Goal: Task Accomplishment & Management: Use online tool/utility

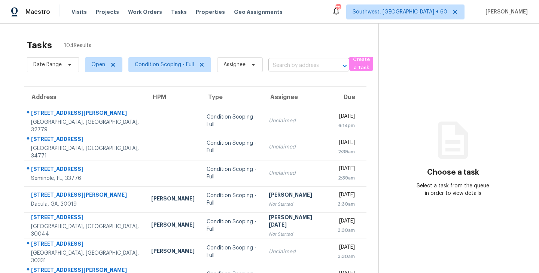
click at [281, 62] on input "text" at bounding box center [298, 66] width 60 height 12
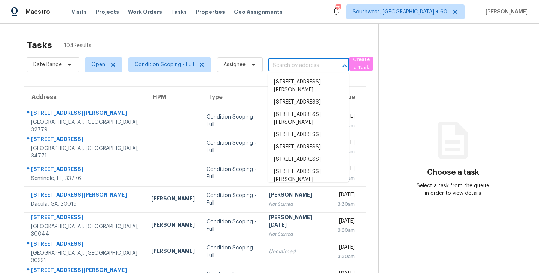
paste input "109 N York St Lancaster, SC, 29720"
type input "109 N York St Lancaster, SC, 29720"
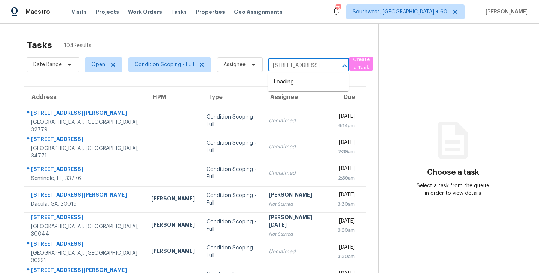
scroll to position [0, 30]
click at [296, 87] on li "[STREET_ADDRESS]" at bounding box center [308, 82] width 81 height 12
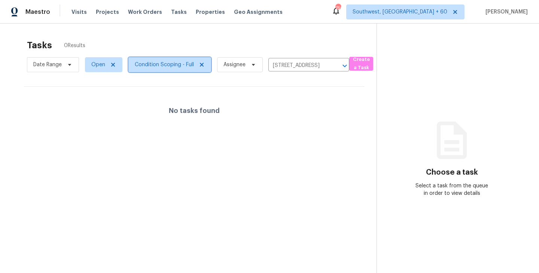
click at [174, 63] on span "Condition Scoping - Full" at bounding box center [164, 64] width 59 height 7
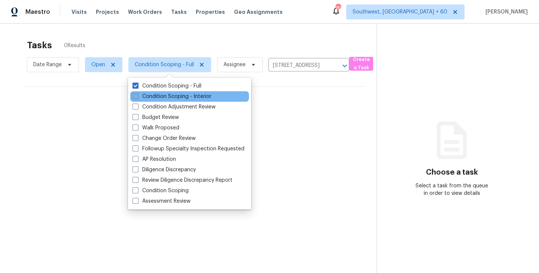
click at [185, 97] on label "Condition Scoping - Interior" at bounding box center [171, 96] width 79 height 7
click at [137, 97] on input "Condition Scoping - Interior" at bounding box center [134, 95] width 5 height 5
checkbox input "true"
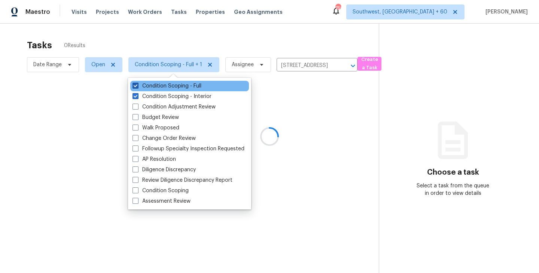
click at [196, 86] on label "Condition Scoping - Full" at bounding box center [166, 85] width 69 height 7
click at [137, 86] on input "Condition Scoping - Full" at bounding box center [134, 84] width 5 height 5
checkbox input "false"
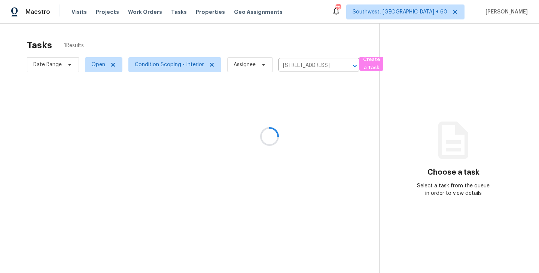
click at [327, 126] on div at bounding box center [269, 136] width 539 height 273
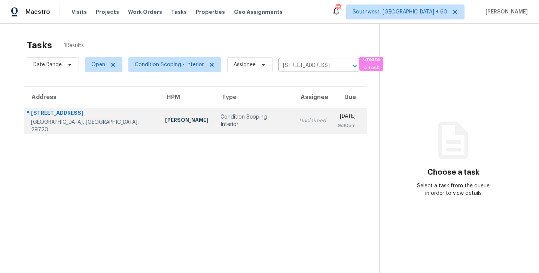
click at [332, 120] on td "Mon, Oct 6th 2025 9:30pm" at bounding box center [349, 121] width 35 height 26
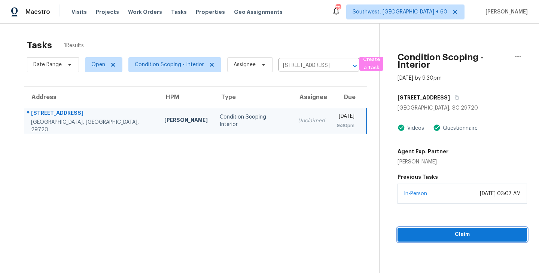
click at [462, 236] on span "Claim" at bounding box center [461, 234] width 117 height 9
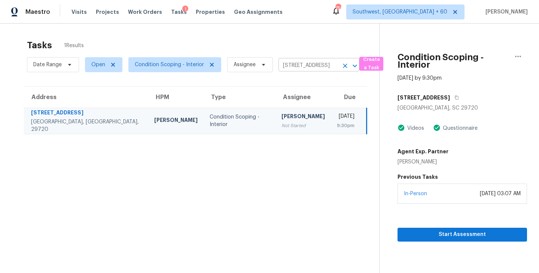
click at [344, 65] on icon "Clear" at bounding box center [345, 66] width 4 height 4
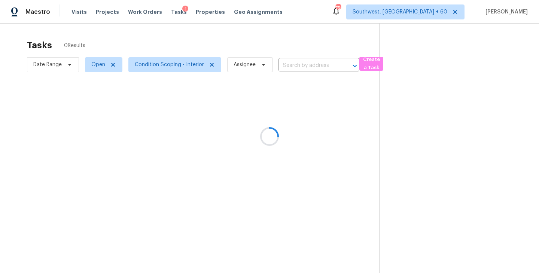
click at [314, 66] on div at bounding box center [269, 136] width 539 height 273
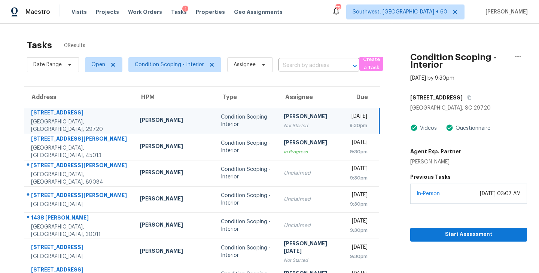
click at [314, 66] on input "text" at bounding box center [308, 66] width 60 height 12
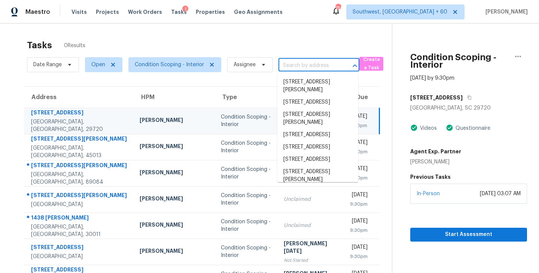
paste input "3478 Lynn Ct Middleburg, FL, 32068"
type input "3478 Lynn Ct Middleburg, FL, 32068"
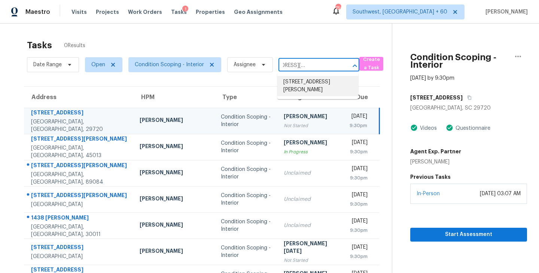
click at [313, 82] on li "3478 Lynn Ct, Middleburg, FL 32068" at bounding box center [317, 86] width 81 height 20
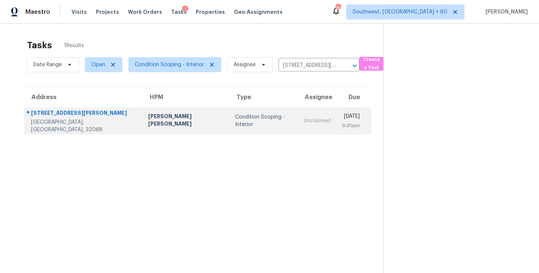
click at [252, 125] on td "Condition Scoping - Interior" at bounding box center [263, 121] width 68 height 26
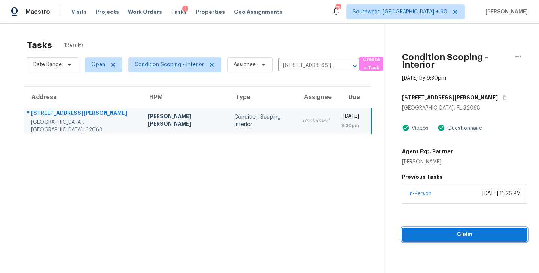
click at [468, 236] on span "Claim" at bounding box center [464, 234] width 113 height 9
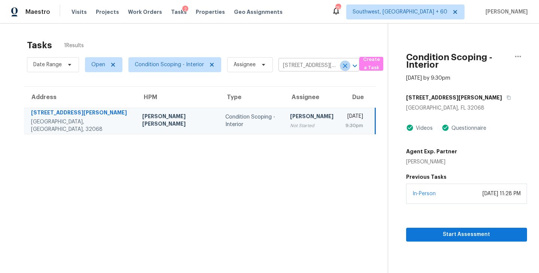
click at [344, 66] on icon "Clear" at bounding box center [344, 65] width 7 height 7
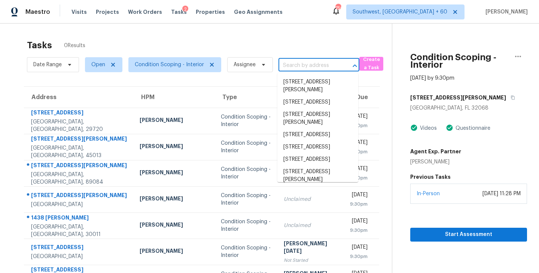
click at [334, 63] on input "text" at bounding box center [308, 66] width 60 height 12
paste input "1438 Elliotts Ln Auburn, GA, 30011"
type input "1438 Elliotts Ln Auburn, GA, 30011"
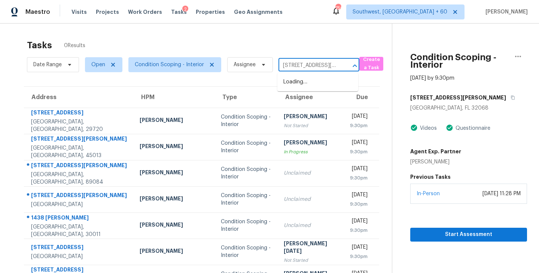
scroll to position [0, 28]
click at [321, 85] on li "1438 Elliotts Ln, Auburn, GA 30011" at bounding box center [317, 86] width 81 height 20
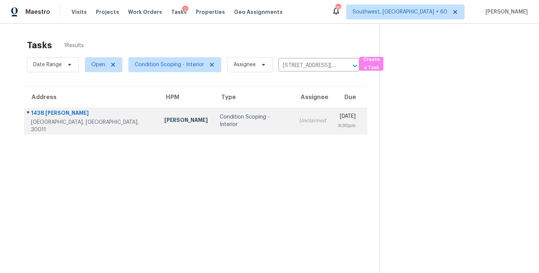
click at [293, 127] on td "Unclaimed" at bounding box center [312, 121] width 39 height 26
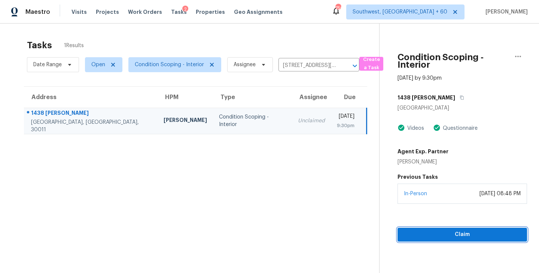
click at [475, 233] on span "Claim" at bounding box center [461, 234] width 117 height 9
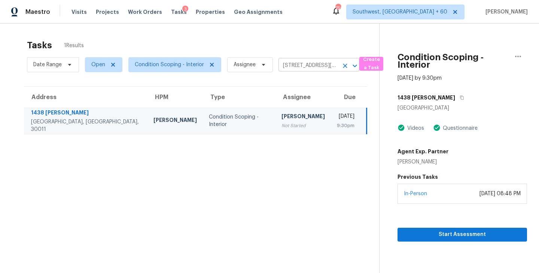
click at [344, 65] on icon "Clear" at bounding box center [344, 65] width 7 height 7
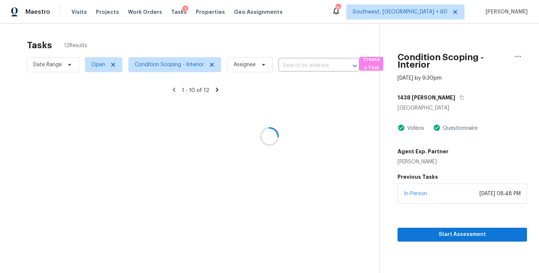
click at [314, 66] on div at bounding box center [269, 136] width 539 height 273
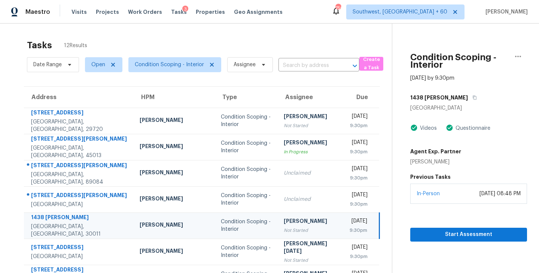
click at [314, 66] on input "text" at bounding box center [308, 66] width 60 height 12
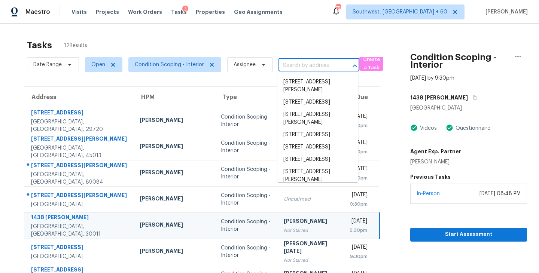
paste input "4316 El Conlon Ave Las Vegas, NV, 89102"
type input "4316 El Conlon Ave Las Vegas, NV, 89102"
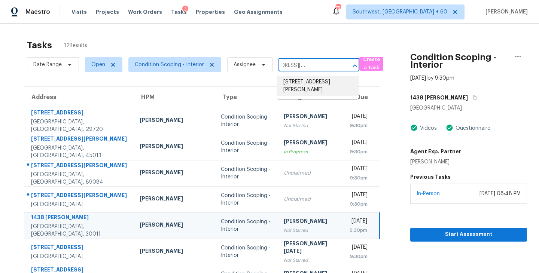
click at [309, 80] on li "[STREET_ADDRESS][PERSON_NAME]" at bounding box center [317, 86] width 81 height 20
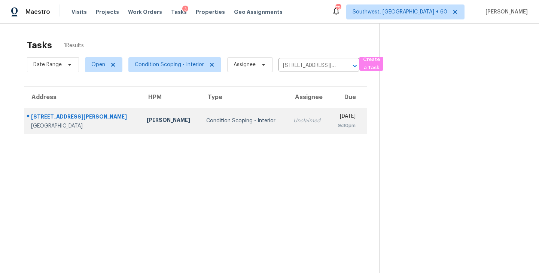
click at [293, 119] on div "Unclaimed" at bounding box center [308, 120] width 30 height 7
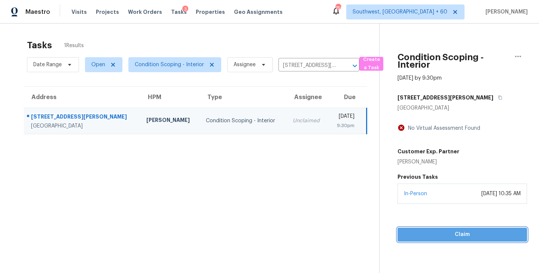
click at [477, 236] on span "Claim" at bounding box center [461, 234] width 117 height 9
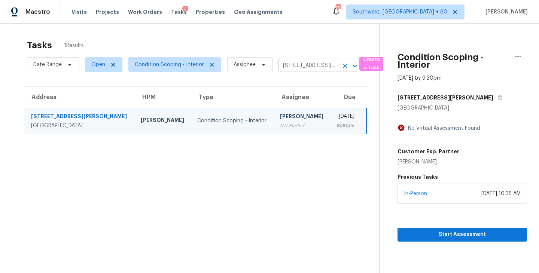
click at [343, 65] on icon "Clear" at bounding box center [345, 66] width 4 height 4
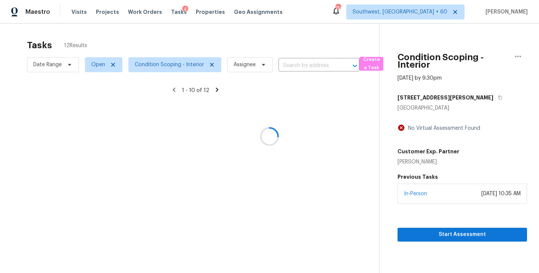
click at [304, 65] on div at bounding box center [269, 136] width 539 height 273
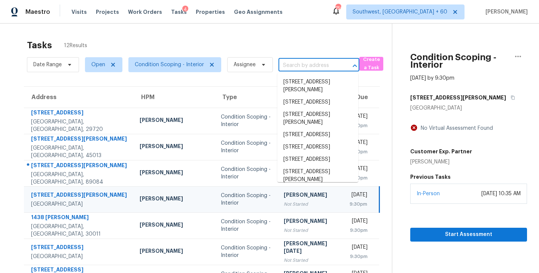
click at [304, 65] on input "text" at bounding box center [308, 66] width 60 height 12
paste input "6906 Denio Island St North Las Vegas, NV, 89084"
type input "6906 Denio Island St North Las Vegas, NV, 89084"
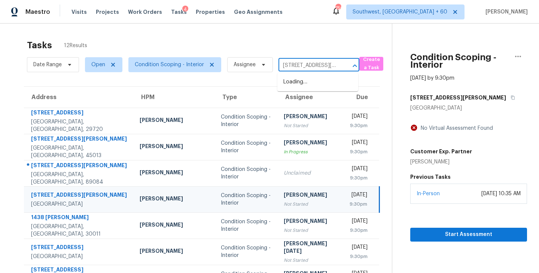
scroll to position [0, 65]
click at [306, 88] on li "[STREET_ADDRESS][PERSON_NAME]" at bounding box center [317, 86] width 81 height 20
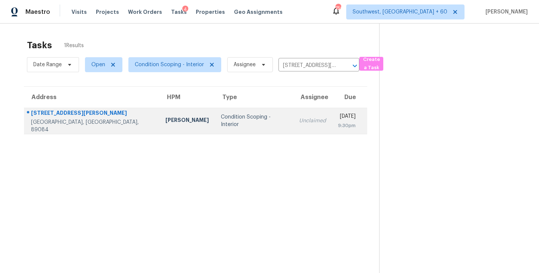
click at [299, 123] on div "Unclaimed" at bounding box center [312, 120] width 27 height 7
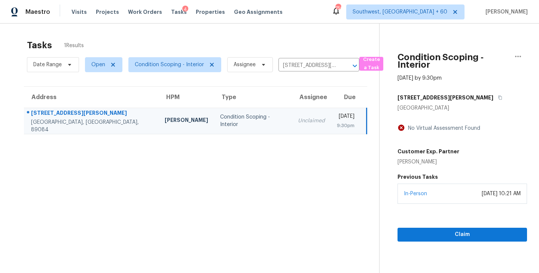
click at [469, 241] on section "Condition Scoping - Interior Oct 6th 2025 by 9:30pm 6906 Denio Island St North …" at bounding box center [453, 160] width 148 height 273
click at [472, 239] on button "Claim" at bounding box center [461, 235] width 129 height 14
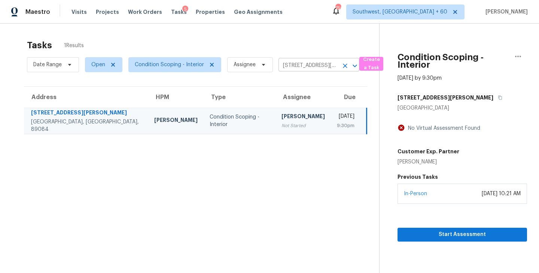
click at [343, 69] on icon "Clear" at bounding box center [344, 65] width 7 height 7
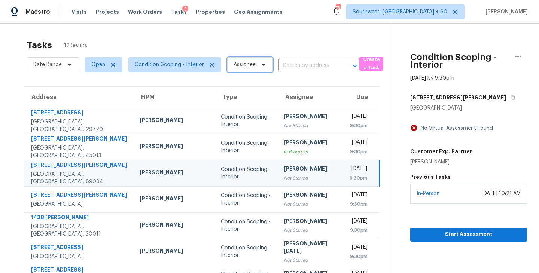
click at [256, 66] on span "Assignee" at bounding box center [250, 64] width 46 height 15
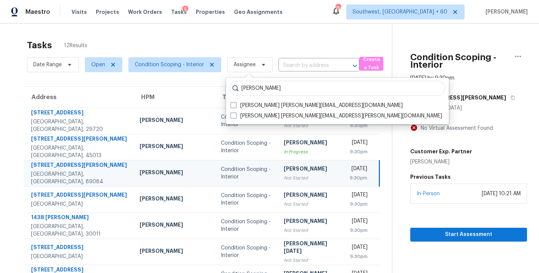
type input "sakthivel"
click at [276, 21] on div "Maestro Visits Projects Work Orders Tasks 5 Properties Geo Assignments 756 Sout…" at bounding box center [269, 12] width 539 height 24
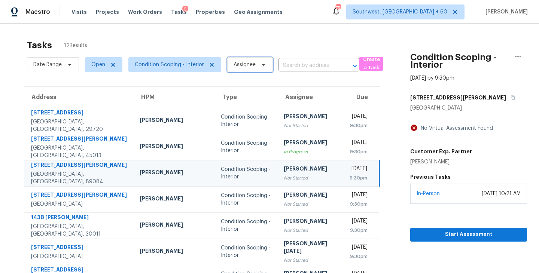
click at [245, 63] on span "Assignee" at bounding box center [244, 64] width 22 height 7
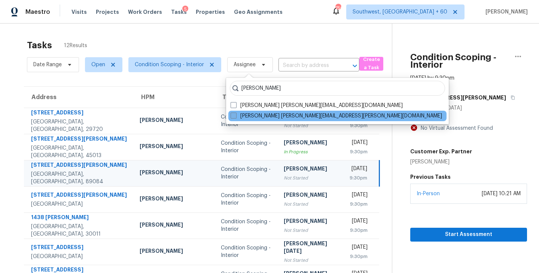
type input "sakthivel"
click at [257, 117] on label "Sakthivel Chandran sakthivel.chandran@opendoor.com" at bounding box center [335, 115] width 211 height 7
click at [235, 117] on input "Sakthivel Chandran sakthivel.chandran@opendoor.com" at bounding box center [232, 114] width 5 height 5
checkbox input "true"
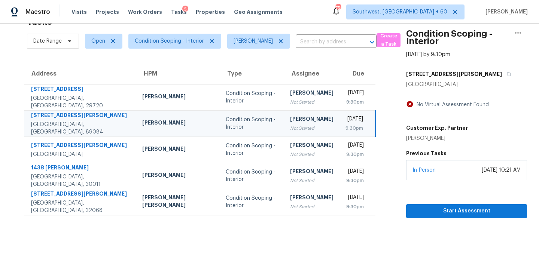
scroll to position [5, 0]
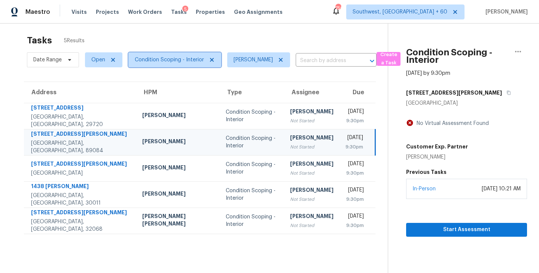
click at [180, 59] on span "Condition Scoping - Interior" at bounding box center [169, 59] width 69 height 7
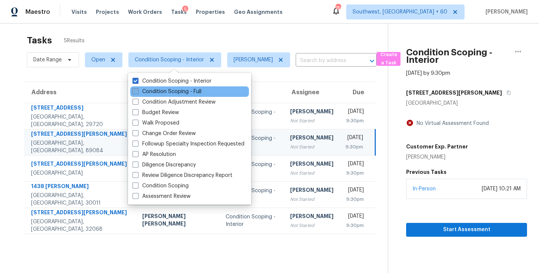
click at [185, 92] on label "Condition Scoping - Full" at bounding box center [166, 91] width 69 height 7
click at [137, 92] on input "Condition Scoping - Full" at bounding box center [134, 90] width 5 height 5
checkbox input "true"
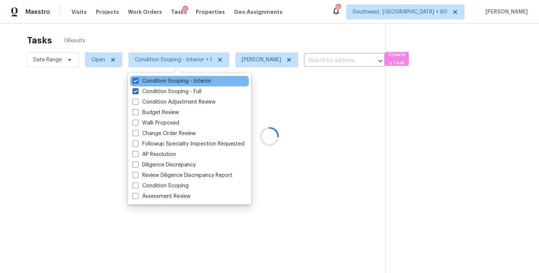
click at [203, 77] on div "Condition Scoping - Interior" at bounding box center [189, 81] width 119 height 10
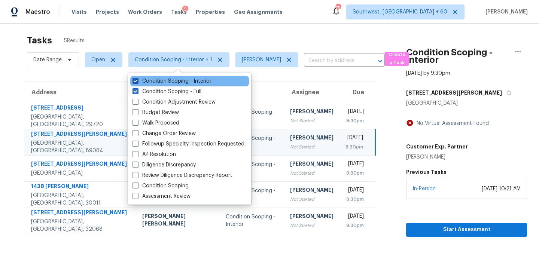
click at [203, 80] on label "Condition Scoping - Interior" at bounding box center [171, 80] width 79 height 7
click at [137, 80] on input "Condition Scoping - Interior" at bounding box center [134, 79] width 5 height 5
checkbox input "false"
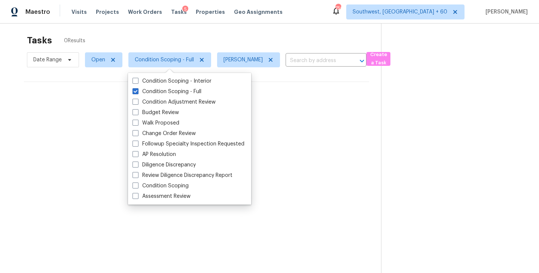
click at [332, 158] on section "Tasks 0 Results Date Range Open Condition Scoping - Full Sakthivel Chandran ​ C…" at bounding box center [196, 161] width 369 height 261
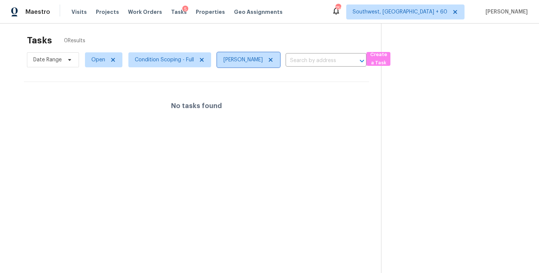
click at [273, 62] on icon at bounding box center [270, 60] width 6 height 6
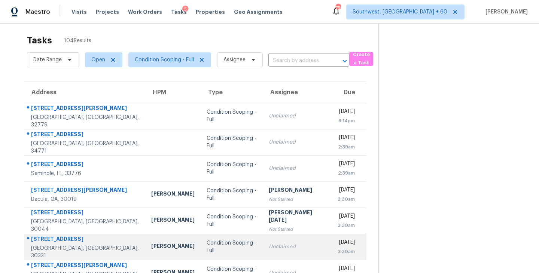
click at [200, 241] on td "Condition Scoping - Full" at bounding box center [231, 247] width 62 height 26
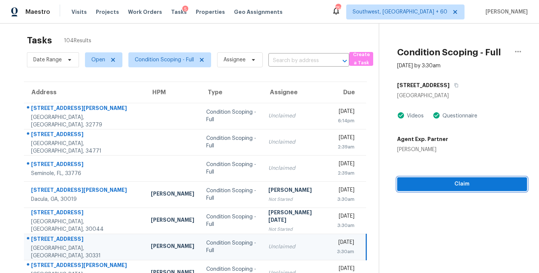
click at [452, 188] on span "Claim" at bounding box center [462, 184] width 118 height 9
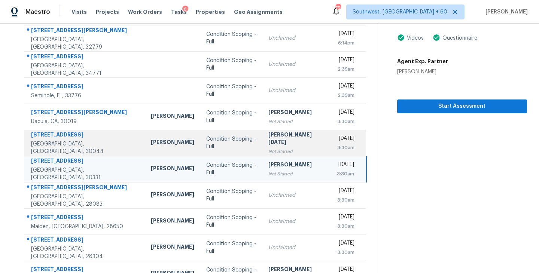
scroll to position [116, 0]
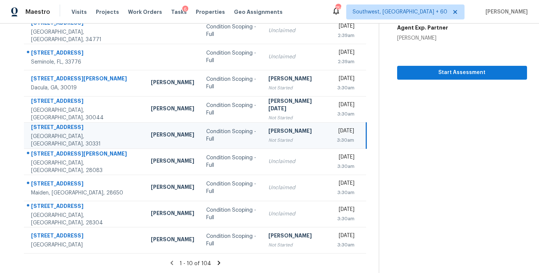
click at [218, 262] on icon at bounding box center [219, 263] width 3 height 4
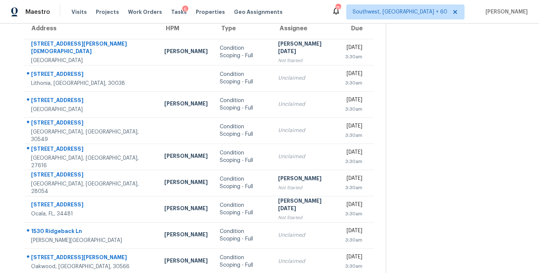
scroll to position [58, 0]
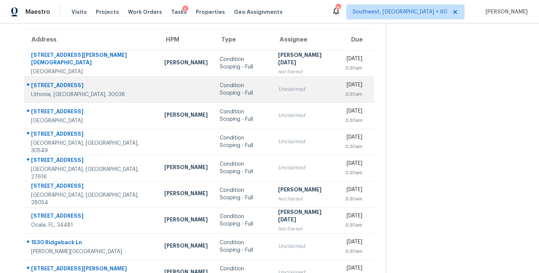
click at [220, 86] on div "Condition Scoping - Full" at bounding box center [243, 89] width 46 height 15
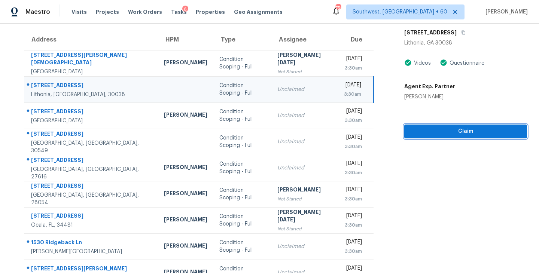
click at [472, 134] on span "Claim" at bounding box center [465, 131] width 111 height 9
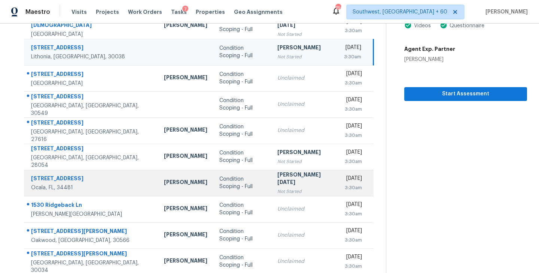
scroll to position [116, 0]
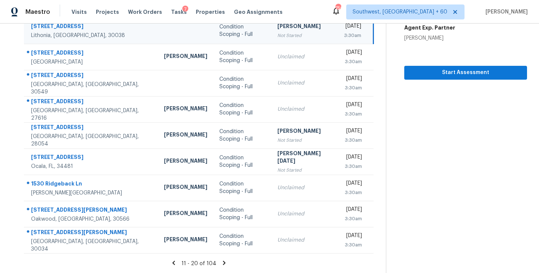
click at [221, 264] on icon at bounding box center [224, 263] width 7 height 7
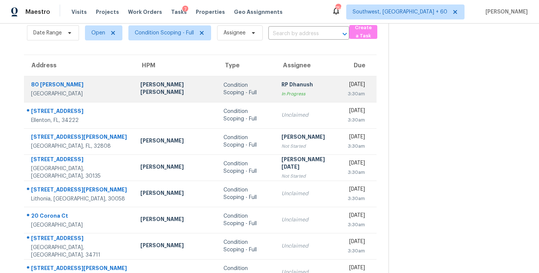
scroll to position [16, 0]
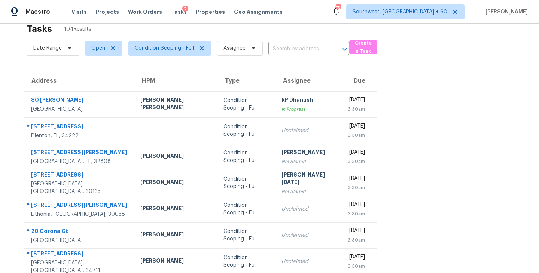
click at [184, 56] on span "Condition Scoping - Full" at bounding box center [166, 48] width 89 height 19
click at [185, 50] on span "Condition Scoping - Full" at bounding box center [164, 48] width 59 height 7
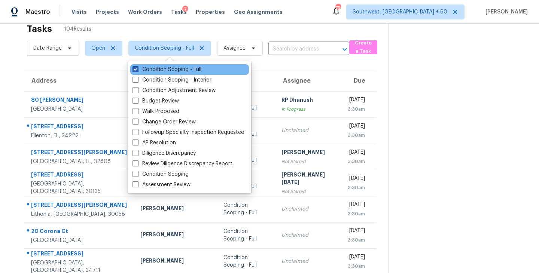
click at [186, 68] on label "Condition Scoping - Full" at bounding box center [166, 69] width 69 height 7
click at [137, 68] on input "Condition Scoping - Full" at bounding box center [134, 68] width 5 height 5
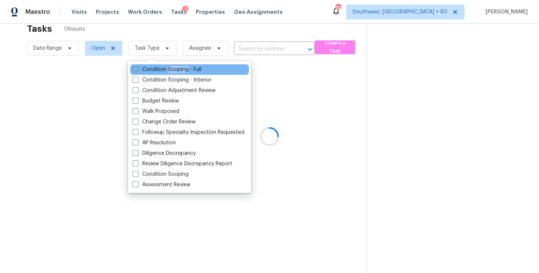
click at [186, 68] on label "Condition Scoping - Full" at bounding box center [166, 69] width 69 height 7
click at [137, 68] on input "Condition Scoping - Full" at bounding box center [134, 68] width 5 height 5
checkbox input "true"
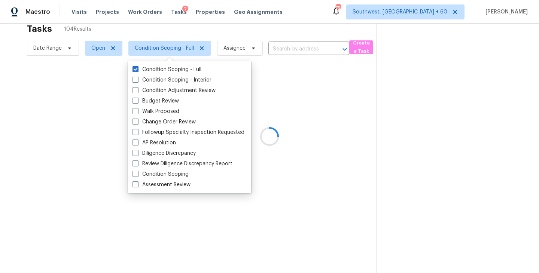
click at [288, 53] on div at bounding box center [269, 136] width 539 height 273
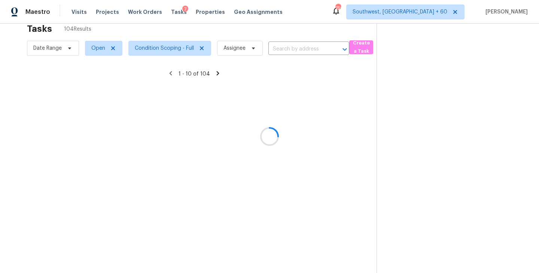
click at [290, 53] on div at bounding box center [269, 136] width 539 height 273
click at [293, 47] on div at bounding box center [269, 136] width 539 height 273
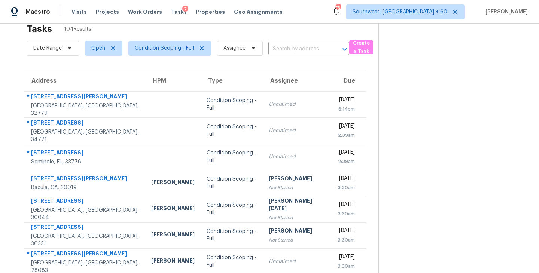
click at [153, 57] on span "Condition Scoping - Full" at bounding box center [166, 48] width 89 height 19
click at [171, 52] on span "Condition Scoping - Full" at bounding box center [169, 48] width 83 height 15
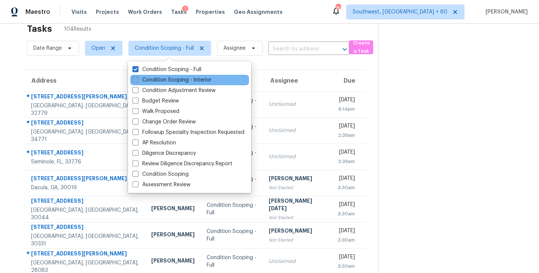
click at [174, 79] on label "Condition Scoping - Interior" at bounding box center [171, 79] width 79 height 7
click at [137, 79] on input "Condition Scoping - Interior" at bounding box center [134, 78] width 5 height 5
checkbox input "true"
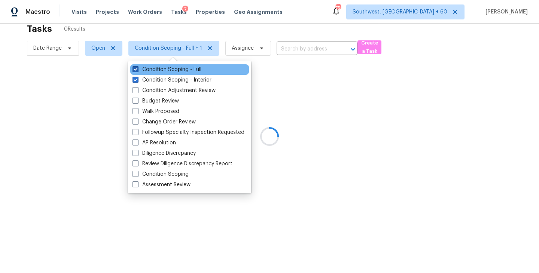
click at [180, 71] on label "Condition Scoping - Full" at bounding box center [166, 69] width 69 height 7
click at [137, 71] on input "Condition Scoping - Full" at bounding box center [134, 68] width 5 height 5
checkbox input "false"
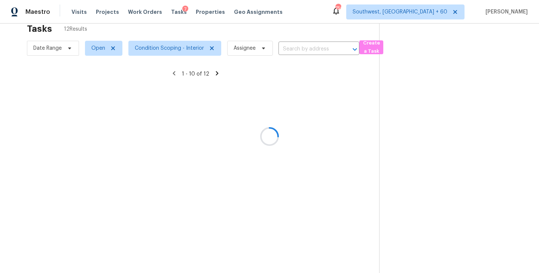
click at [320, 97] on div at bounding box center [269, 136] width 539 height 273
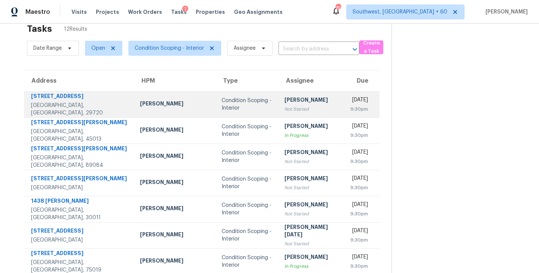
click at [221, 101] on div "Condition Scoping - Interior" at bounding box center [246, 104] width 51 height 15
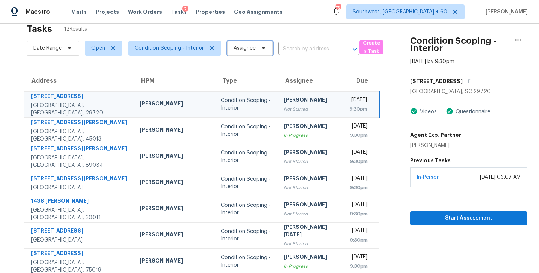
click at [243, 51] on span "Assignee" at bounding box center [244, 48] width 22 height 7
click at [215, 101] on td "Condition Scoping - Interior" at bounding box center [246, 104] width 62 height 26
click at [242, 105] on td "Condition Scoping - Interior" at bounding box center [246, 104] width 62 height 26
click at [467, 82] on icon "button" at bounding box center [469, 81] width 4 height 4
click at [235, 105] on div "Condition Scoping - Interior" at bounding box center [246, 104] width 50 height 15
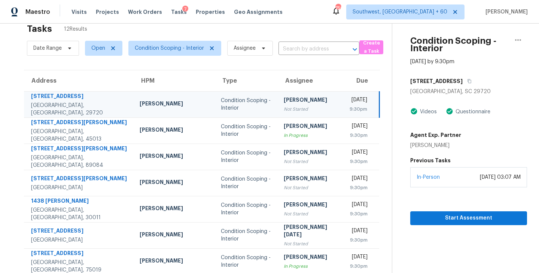
click at [422, 209] on div "Start Assessment" at bounding box center [468, 206] width 117 height 38
click at [425, 223] on button "Start Assessment" at bounding box center [468, 218] width 117 height 14
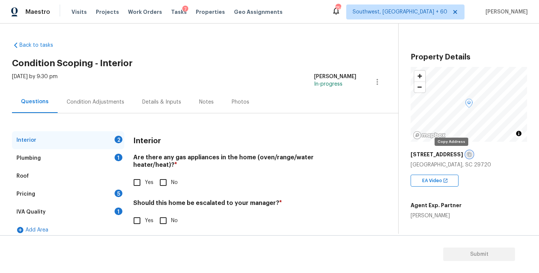
click at [467, 154] on icon "button" at bounding box center [469, 154] width 4 height 4
click at [87, 99] on div "Condition Adjustments" at bounding box center [96, 101] width 58 height 7
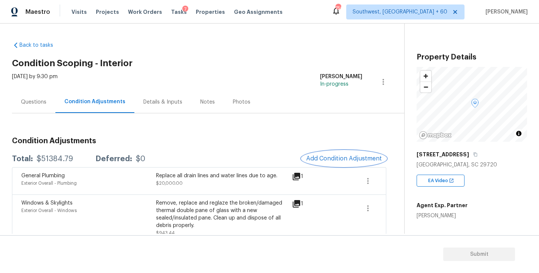
click at [334, 157] on span "Add Condition Adjustment" at bounding box center [344, 158] width 76 height 7
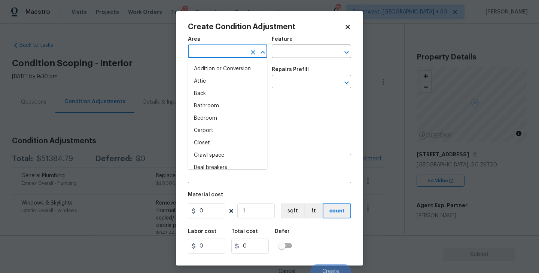
click at [230, 57] on input "text" at bounding box center [217, 52] width 58 height 12
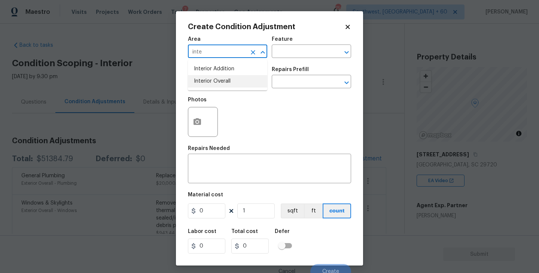
click at [233, 83] on li "Interior Overall" at bounding box center [227, 81] width 79 height 12
type input "Interior Overall"
click at [287, 59] on div "Area Interior Overall ​ Feature ​" at bounding box center [269, 47] width 163 height 30
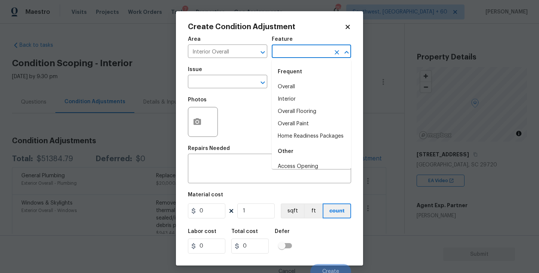
click at [294, 56] on input "text" at bounding box center [301, 52] width 58 height 12
click at [305, 128] on li "Overall Paint" at bounding box center [311, 124] width 79 height 12
type input "Overall Paint"
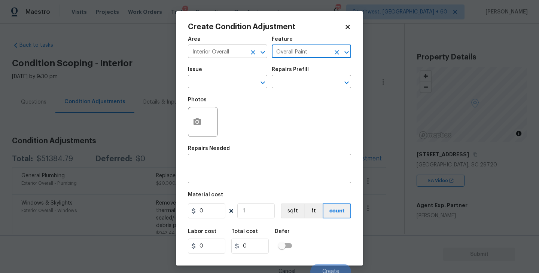
click at [220, 56] on input "Interior Overall" at bounding box center [217, 52] width 58 height 12
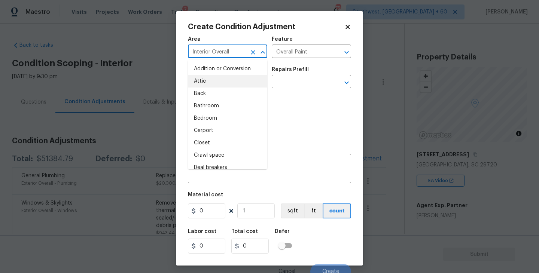
click at [331, 110] on div "Photos" at bounding box center [269, 117] width 163 height 49
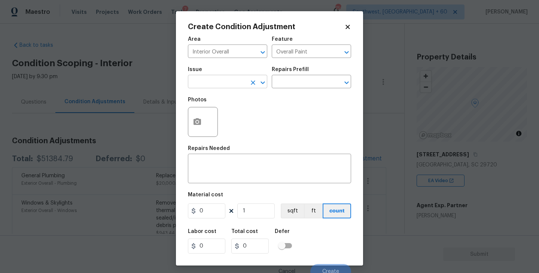
click at [241, 85] on input "text" at bounding box center [217, 83] width 58 height 12
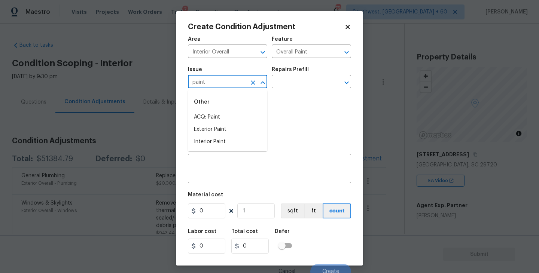
click at [230, 117] on li "ACQ: Paint" at bounding box center [227, 117] width 79 height 12
type input "ACQ: Paint"
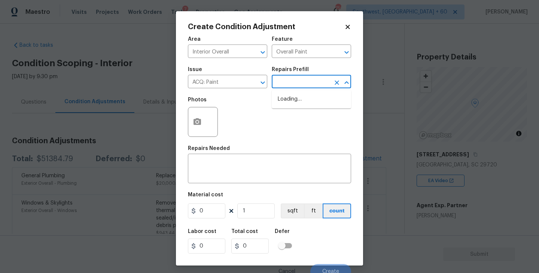
click at [310, 81] on input "text" at bounding box center [301, 83] width 58 height 12
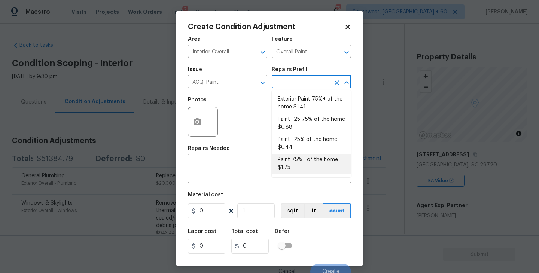
click at [311, 169] on li "Paint 75%+ of the home $1.75" at bounding box center [311, 164] width 79 height 20
type input "Acquisition"
type textarea "Acquisition Scope: 75%+ of the home will likely require interior paint"
type input "1.75"
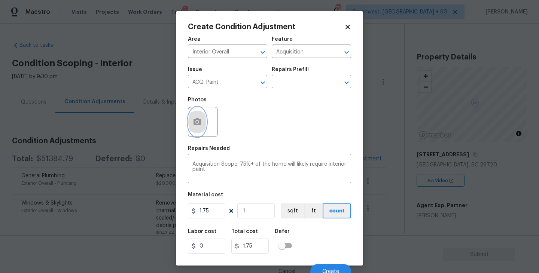
click at [203, 123] on button "button" at bounding box center [197, 121] width 18 height 29
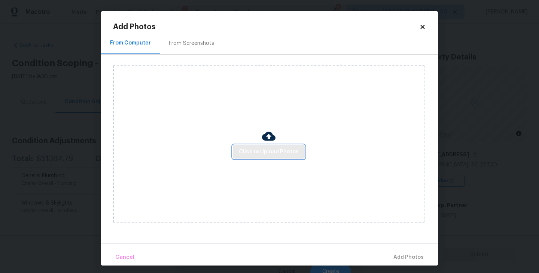
click at [286, 156] on span "Click to Upload Photos" at bounding box center [269, 151] width 60 height 9
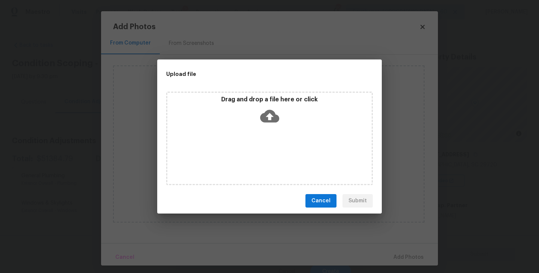
click at [285, 124] on div "Drag and drop a file here or click" at bounding box center [269, 112] width 204 height 32
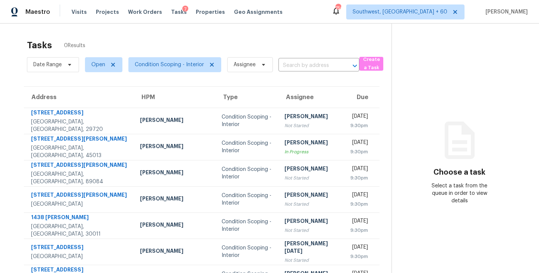
click at [80, 10] on span "Visits" at bounding box center [78, 11] width 15 height 7
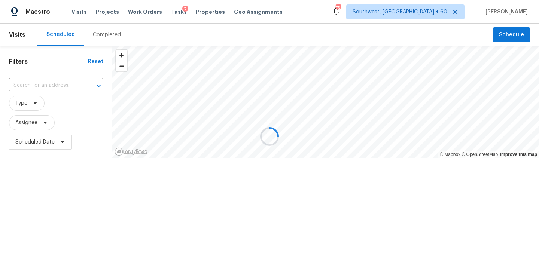
click at [110, 37] on div at bounding box center [269, 136] width 539 height 273
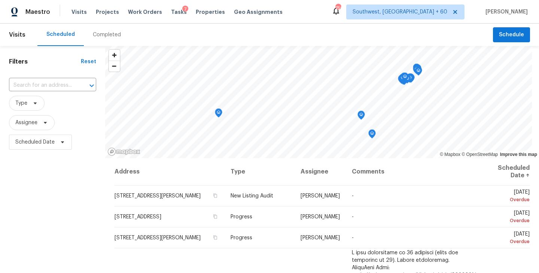
click at [109, 35] on div "Completed" at bounding box center [107, 34] width 28 height 7
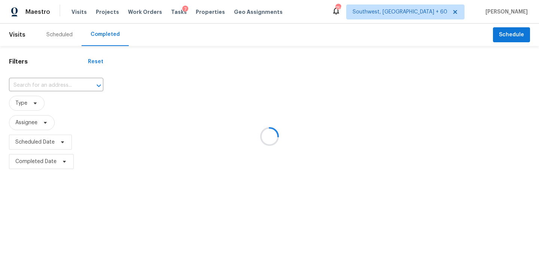
click at [67, 85] on div at bounding box center [269, 136] width 539 height 273
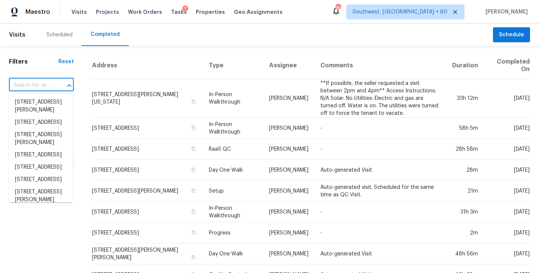
click at [51, 83] on input "text" at bounding box center [31, 86] width 44 height 12
paste input "[STREET_ADDRESS]"
type input "[STREET_ADDRESS]"
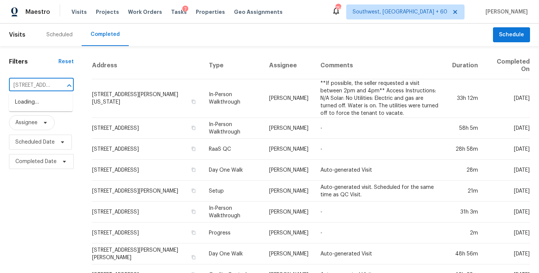
scroll to position [0, 47]
click at [50, 105] on li "[STREET_ADDRESS]" at bounding box center [41, 102] width 64 height 12
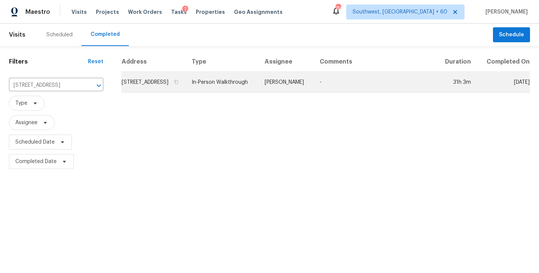
click at [301, 93] on td "[PERSON_NAME]" at bounding box center [285, 82] width 55 height 21
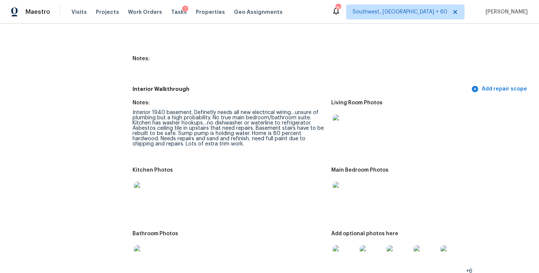
scroll to position [907, 0]
drag, startPoint x: 177, startPoint y: 129, endPoint x: 248, endPoint y: 126, distance: 70.4
click at [248, 126] on div "Interior 1940 basement. Definetly needs all new electrical wiring…unsure of plu…" at bounding box center [228, 128] width 193 height 37
drag, startPoint x: 210, startPoint y: 117, endPoint x: 303, endPoint y: 119, distance: 93.1
click at [303, 119] on div "Interior 1940 basement. Definetly needs all new electrical wiring…unsure of plu…" at bounding box center [228, 128] width 193 height 37
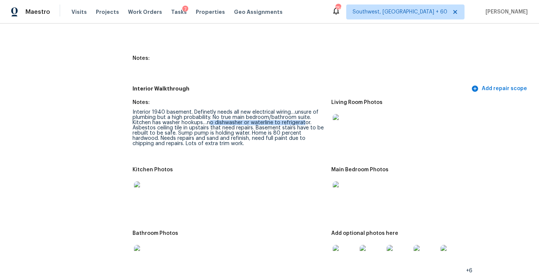
click at [146, 185] on img at bounding box center [146, 193] width 24 height 24
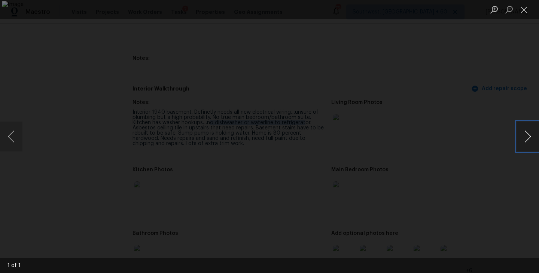
click at [526, 136] on button "Next image" at bounding box center [527, 137] width 22 height 30
click at [482, 193] on div "Lightbox" at bounding box center [269, 136] width 539 height 273
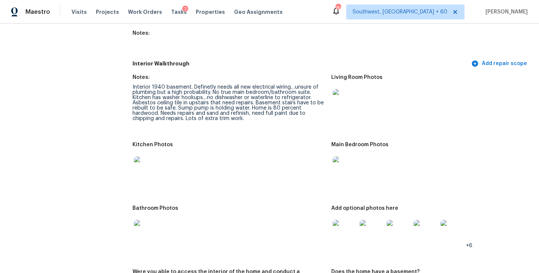
scroll to position [941, 0]
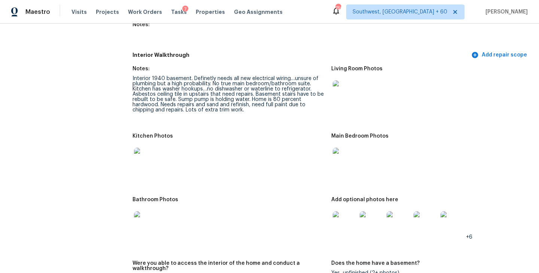
click at [346, 95] on img at bounding box center [345, 92] width 24 height 24
click at [335, 151] on img at bounding box center [345, 160] width 24 height 24
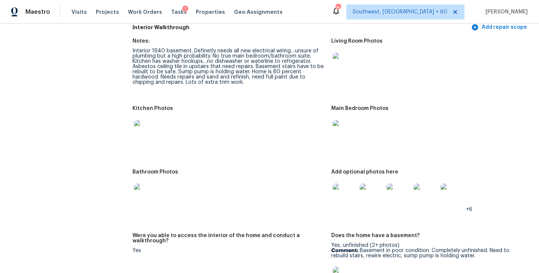
click at [327, 171] on figure "Bathroom Photos" at bounding box center [231, 196] width 199 height 55
click at [336, 184] on img at bounding box center [345, 196] width 24 height 24
click at [145, 187] on img at bounding box center [146, 196] width 24 height 24
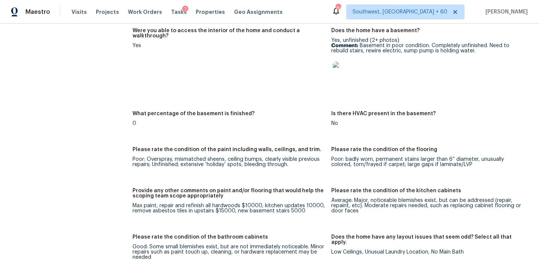
scroll to position [1197, 0]
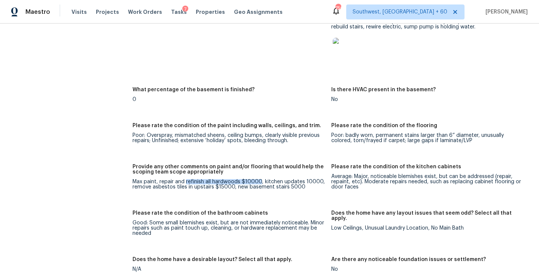
drag, startPoint x: 186, startPoint y: 176, endPoint x: 260, endPoint y: 176, distance: 74.1
click at [260, 179] on div "Max paint, repair and refinish all hardwoods $10000, kitchen updates 10000, rem…" at bounding box center [228, 184] width 193 height 10
copy div "refinish all hardwoods $10000"
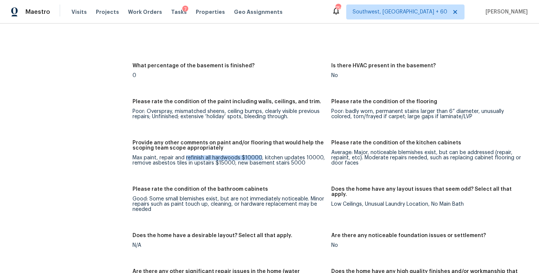
scroll to position [1236, 0]
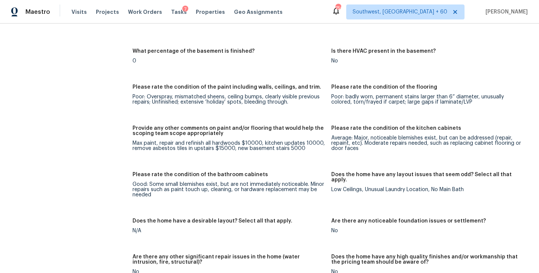
click at [281, 172] on div "Please rate the condition of the bathroom cabinets" at bounding box center [228, 177] width 193 height 10
drag, startPoint x: 263, startPoint y: 138, endPoint x: 319, endPoint y: 138, distance: 56.9
click at [319, 141] on div "Max paint, repair and refinish all hardwoods $10000, kitchen updates 10000, rem…" at bounding box center [228, 146] width 193 height 10
copy div "kitchen updates 10000"
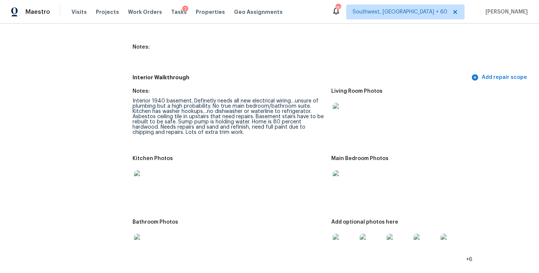
click at [143, 185] on img at bounding box center [146, 182] width 24 height 24
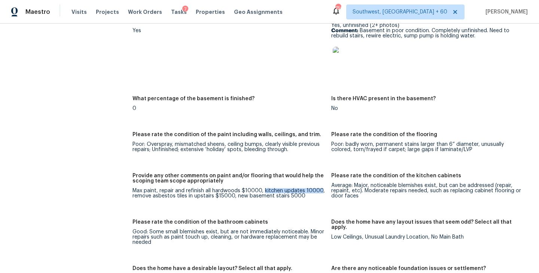
scroll to position [1190, 0]
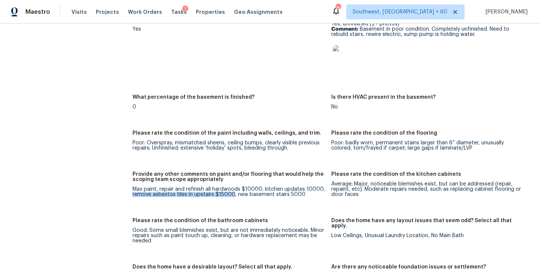
drag, startPoint x: 132, startPoint y: 190, endPoint x: 232, endPoint y: 189, distance: 99.5
click at [232, 189] on div "Max paint, repair and refinish all hardwoods $10000, kitchen updates 10000, rem…" at bounding box center [228, 192] width 193 height 10
copy div "remove asbestos tiles in upstairs $15000"
drag, startPoint x: 235, startPoint y: 189, endPoint x: 310, endPoint y: 189, distance: 75.2
click at [310, 189] on div "Max paint, repair and refinish all hardwoods $10000, kitchen updates 10000, rem…" at bounding box center [228, 192] width 193 height 10
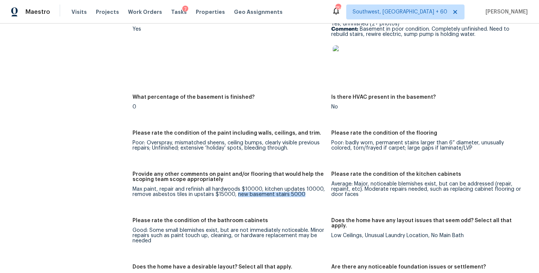
copy div "new basement stairs 5000"
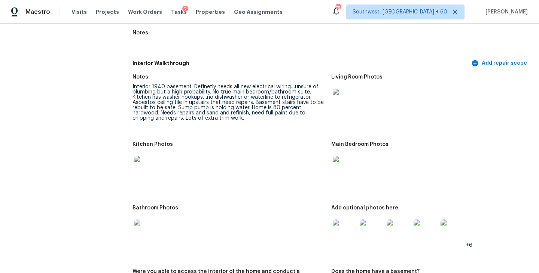
scroll to position [934, 0]
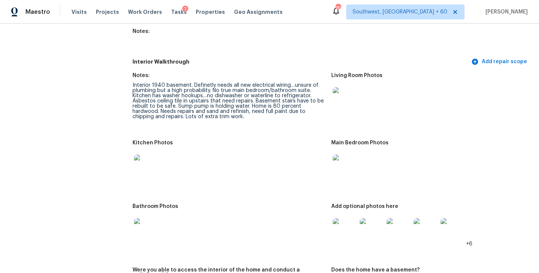
click at [351, 90] on img at bounding box center [345, 99] width 24 height 24
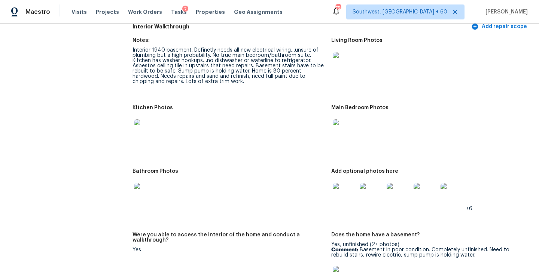
scroll to position [946, 0]
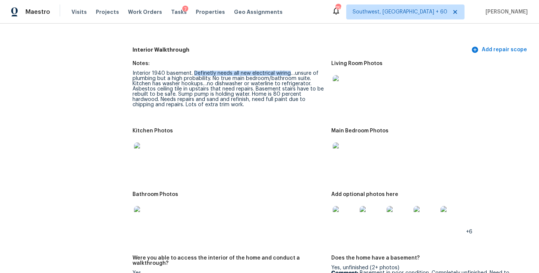
drag, startPoint x: 192, startPoint y: 68, endPoint x: 289, endPoint y: 67, distance: 97.2
click at [289, 71] on div "Interior 1940 basement. Definetly needs all new electrical wiring…unsure of plu…" at bounding box center [228, 89] width 193 height 37
copy div "Definetly needs all new electrical wiring"
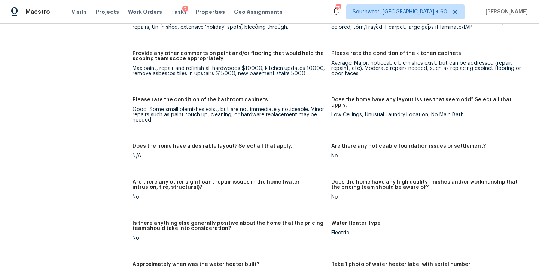
scroll to position [1306, 0]
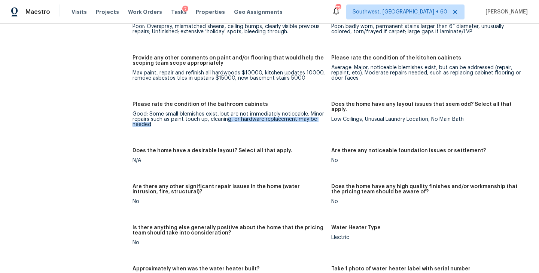
drag, startPoint x: 227, startPoint y: 116, endPoint x: 251, endPoint y: 294, distance: 179.7
click at [251, 273] on html "Maestro Visits Projects Work Orders Tasks 7 Properties Geo Assignments [GEOGRAP…" at bounding box center [269, 136] width 539 height 273
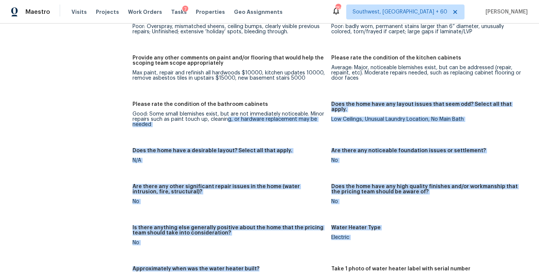
click at [285, 234] on div "Is there anything else generally positive about the home that the pricing team …" at bounding box center [228, 232] width 193 height 15
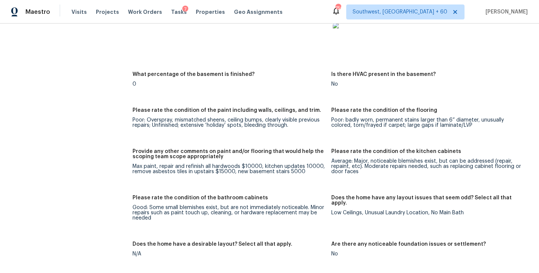
scroll to position [1211, 0]
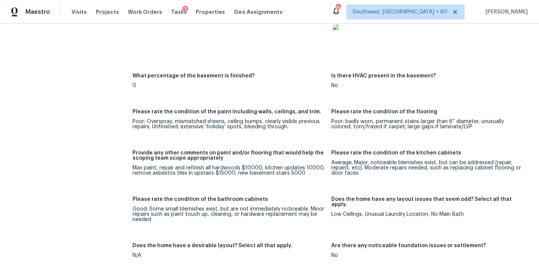
click at [214, 76] on div "What percentage of the basement is finished?" at bounding box center [228, 78] width 193 height 10
